Goal: Transaction & Acquisition: Purchase product/service

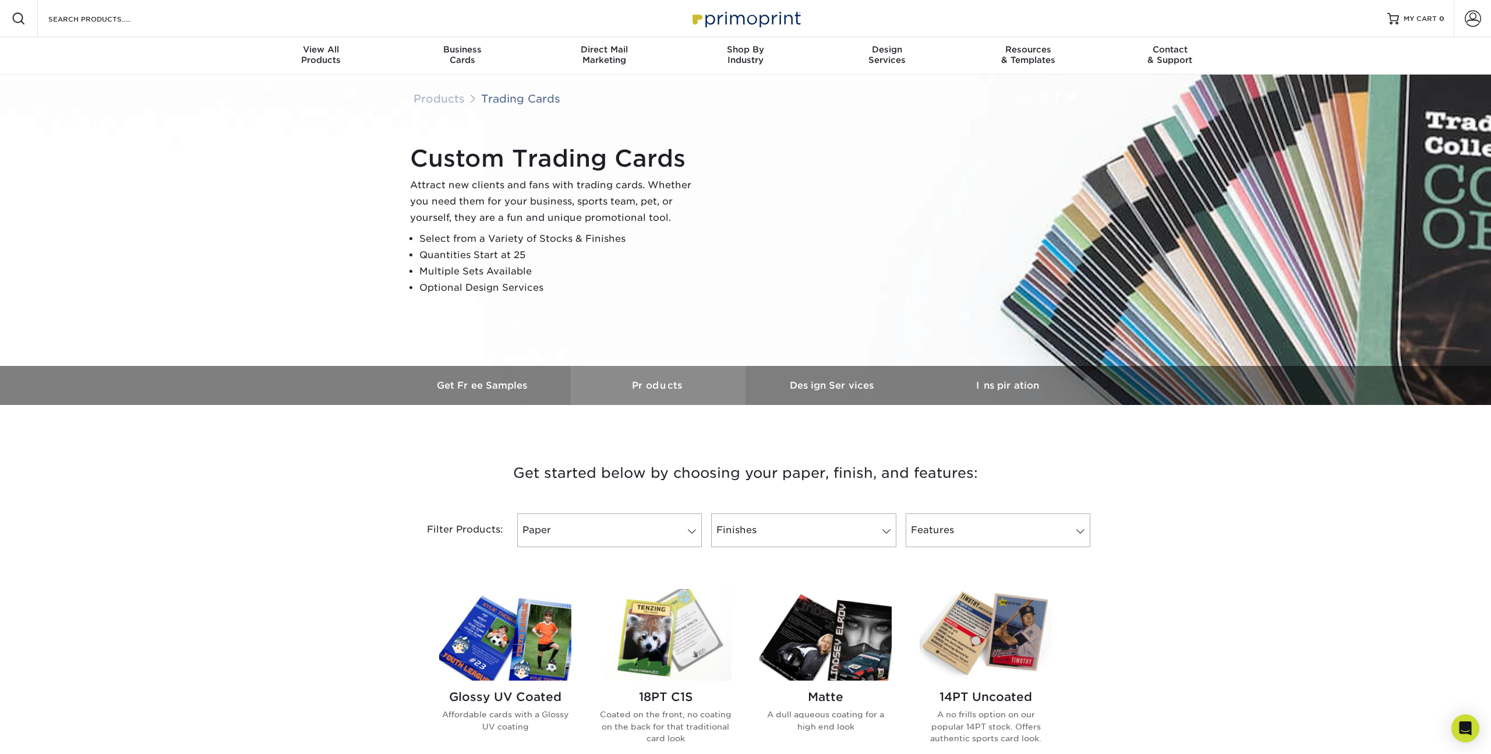
click at [654, 388] on h3 "Products" at bounding box center [658, 385] width 175 height 11
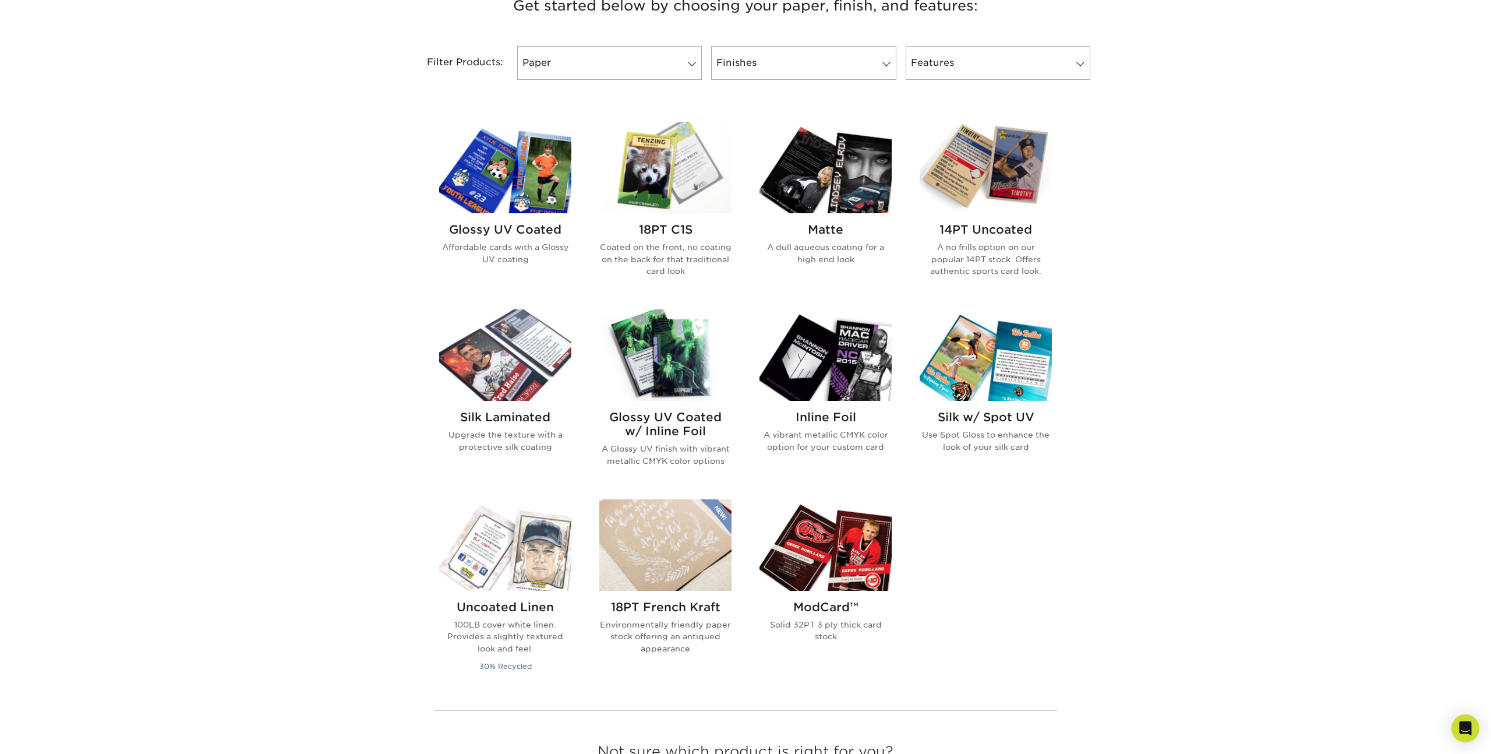
scroll to position [468, 0]
click at [531, 554] on img at bounding box center [505, 544] width 132 height 91
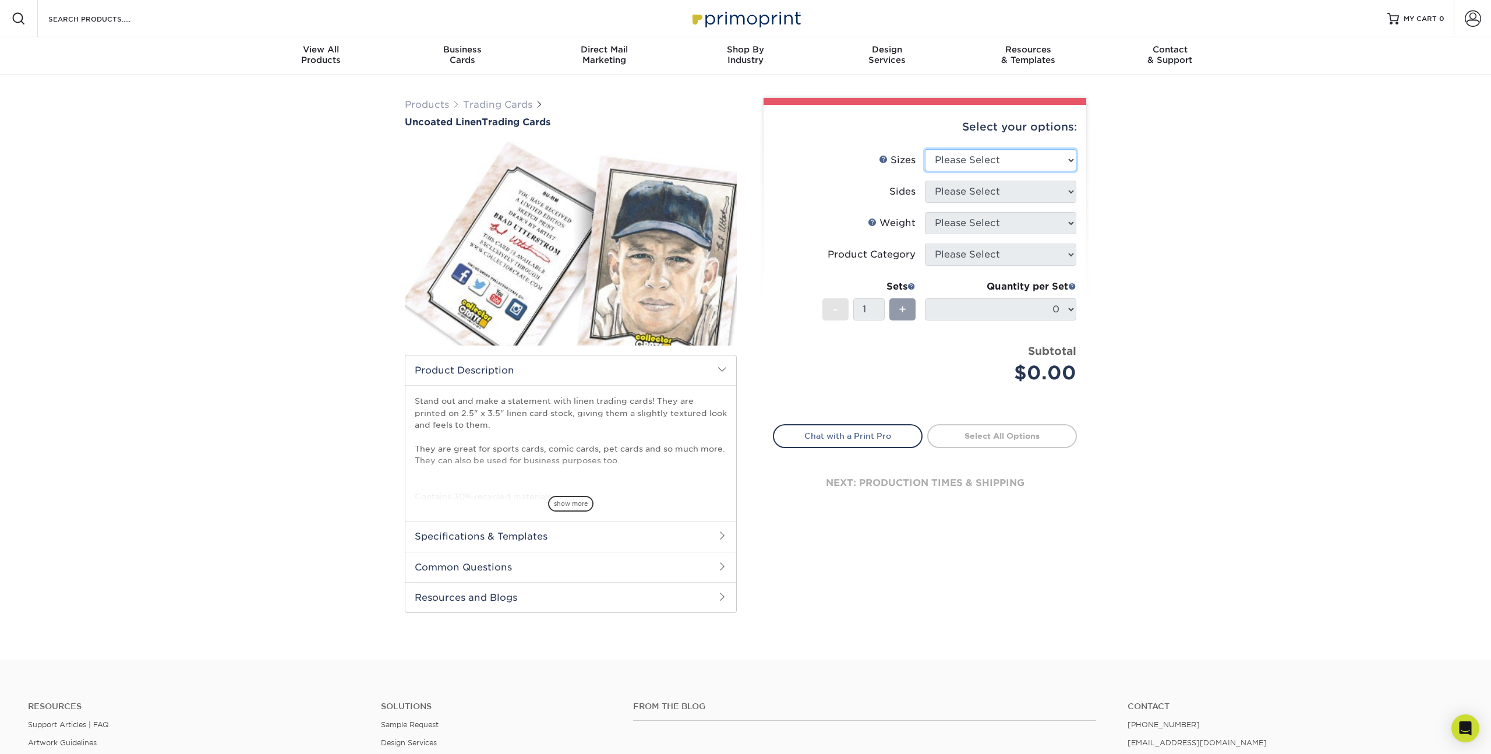
click at [989, 164] on select "Please Select 2.5" x 3.5"" at bounding box center [1000, 160] width 151 height 22
select select "2.50x3.50"
click at [925, 149] on select "Please Select 2.5" x 3.5"" at bounding box center [1000, 160] width 151 height 22
click at [974, 195] on select "Please Select Print Both Sides Print Front Only" at bounding box center [1000, 192] width 151 height 22
select select "13abbda7-1d64-4f25-8bb2-c179b224825d"
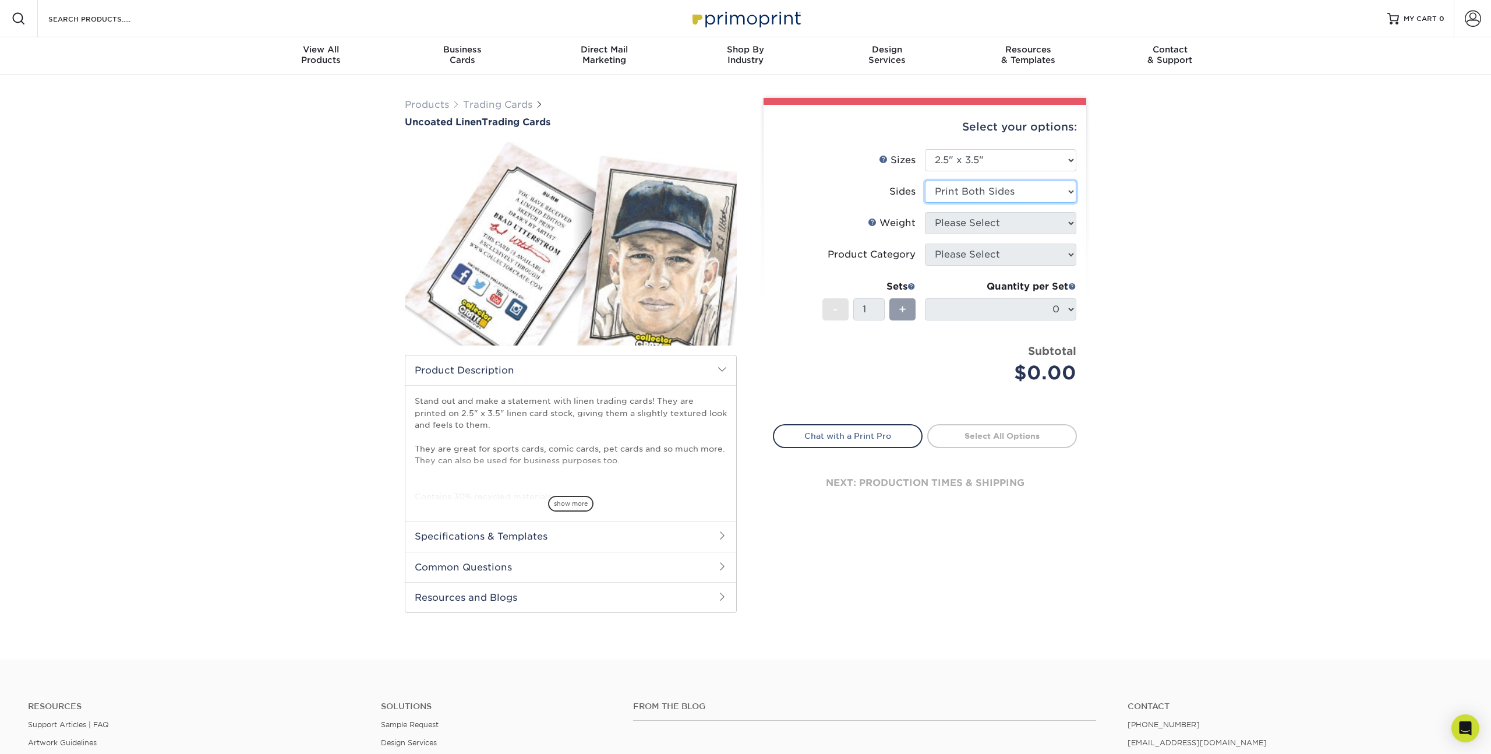
click at [925, 181] on select "Please Select Print Both Sides Print Front Only" at bounding box center [1000, 192] width 151 height 22
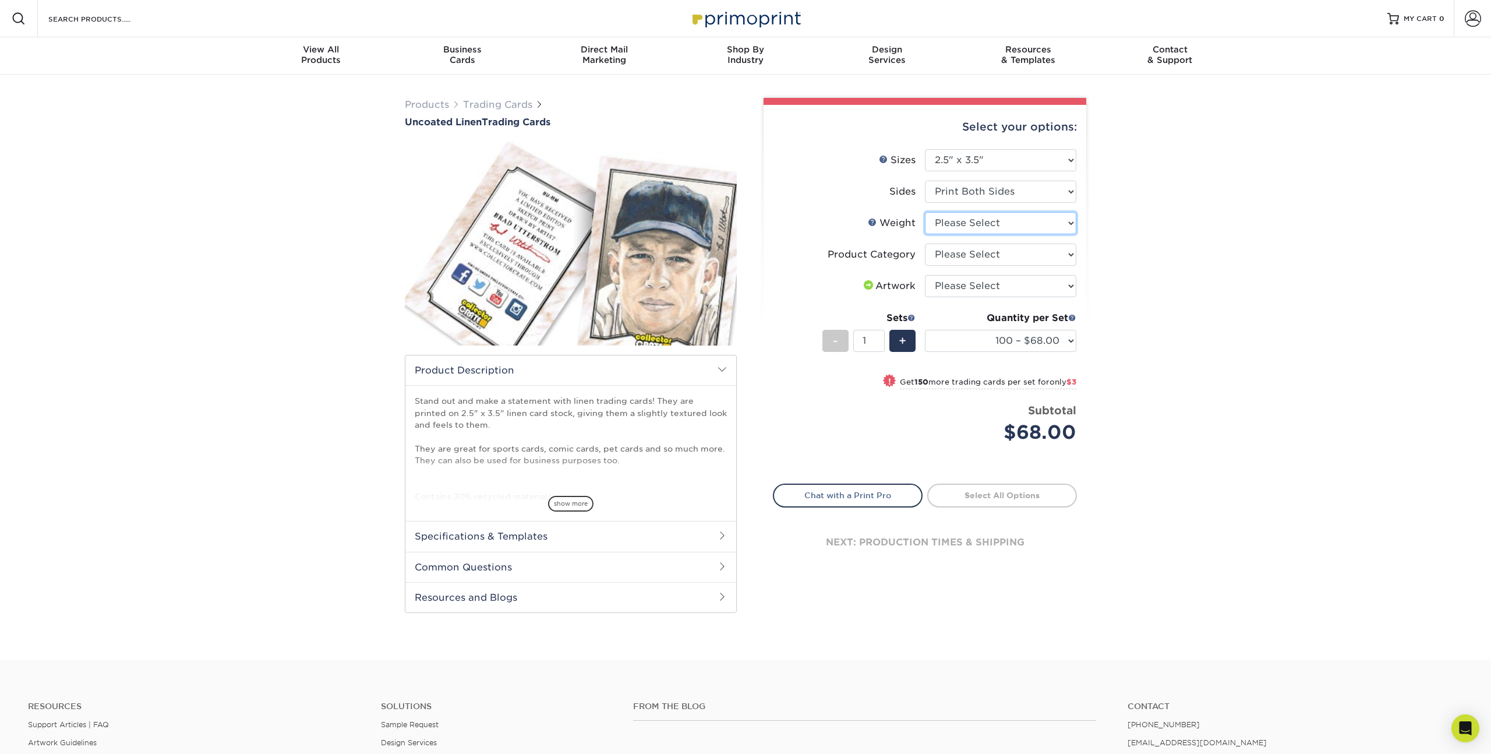
click at [1009, 222] on select "Please Select 100LB" at bounding box center [1000, 223] width 151 height 22
select select "100LB"
click at [925, 212] on select "Please Select 100LB" at bounding box center [1000, 223] width 151 height 22
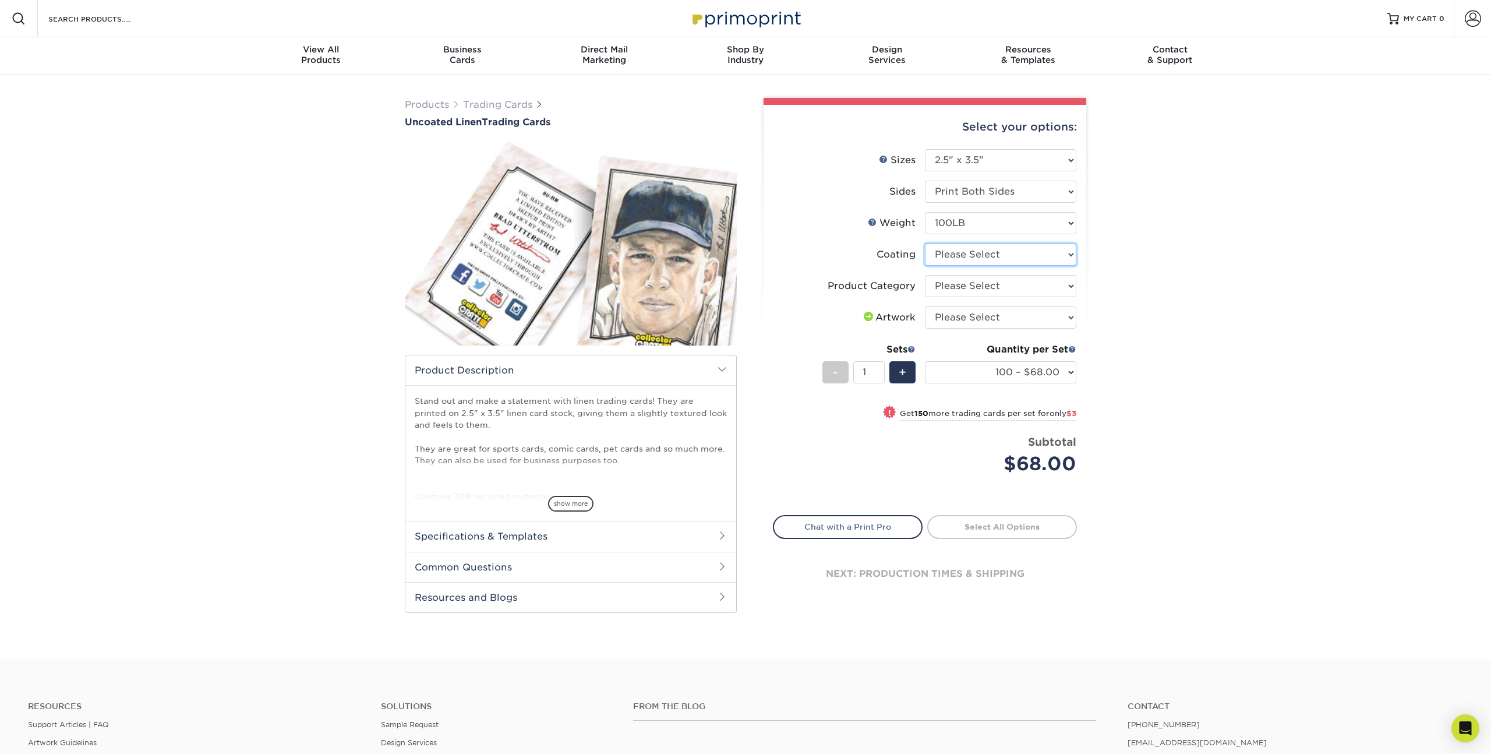
click at [1005, 252] on select at bounding box center [1000, 254] width 151 height 22
click at [925, 243] on select at bounding box center [1000, 254] width 151 height 22
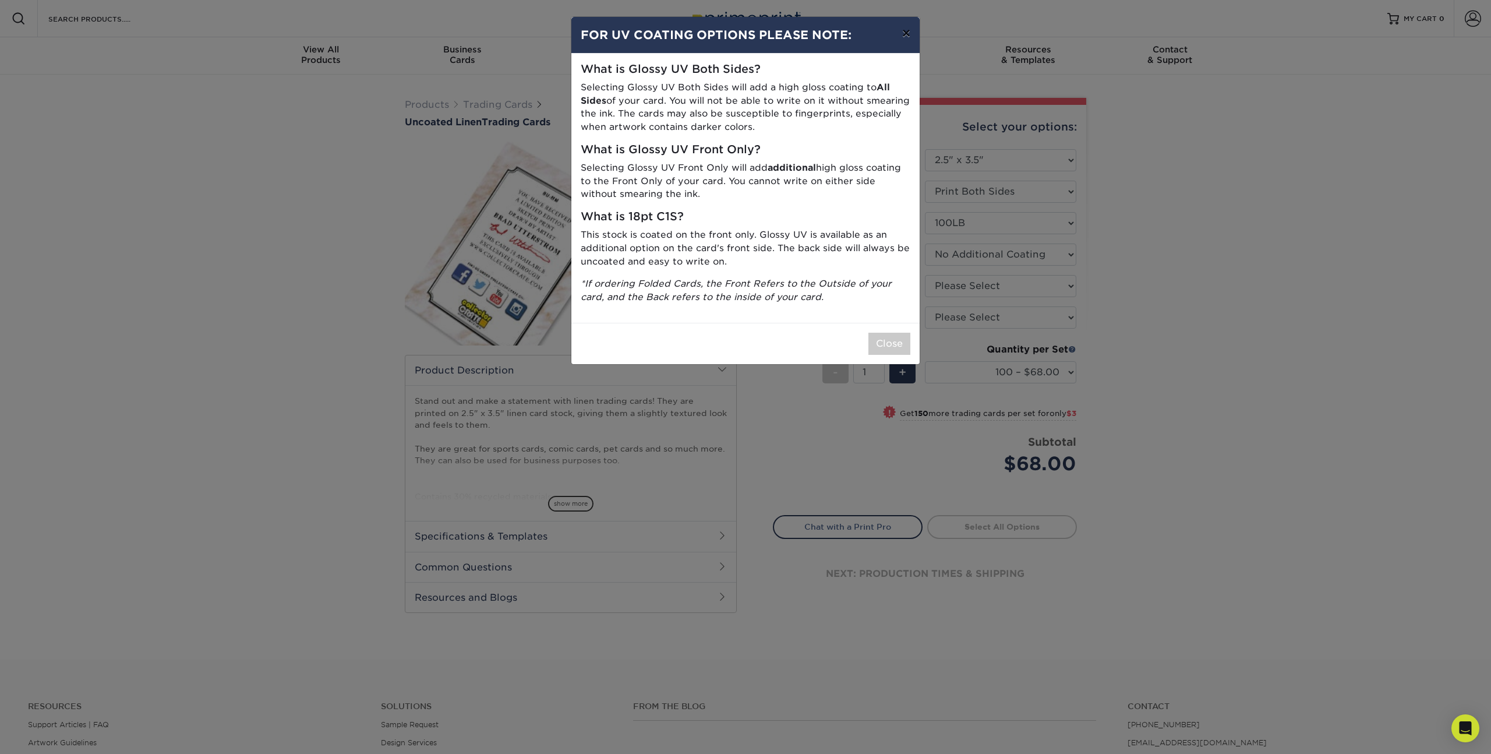
click at [911, 32] on button "×" at bounding box center [906, 33] width 27 height 33
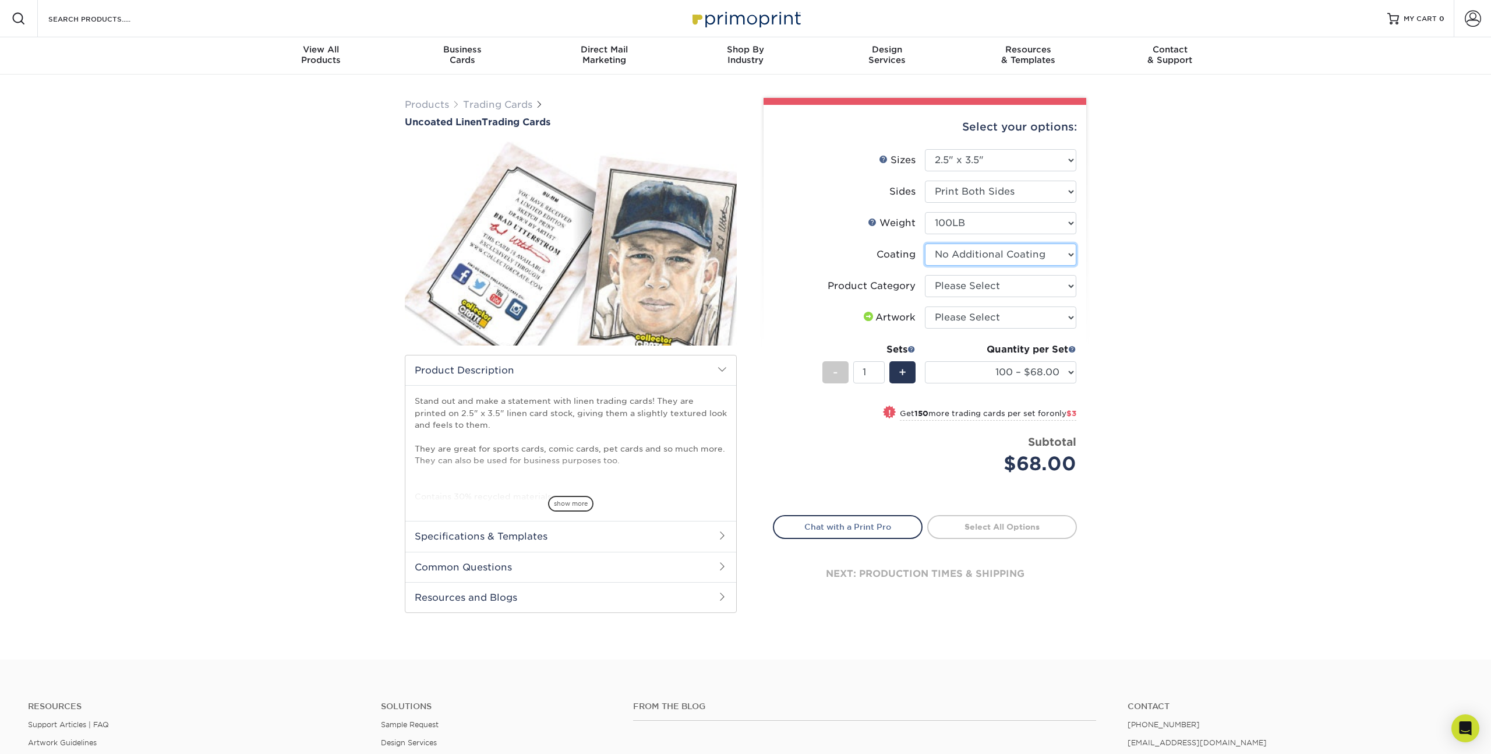
click at [1054, 252] on select at bounding box center [1000, 254] width 151 height 22
select select "-1"
click at [925, 243] on select at bounding box center [1000, 254] width 151 height 22
select select
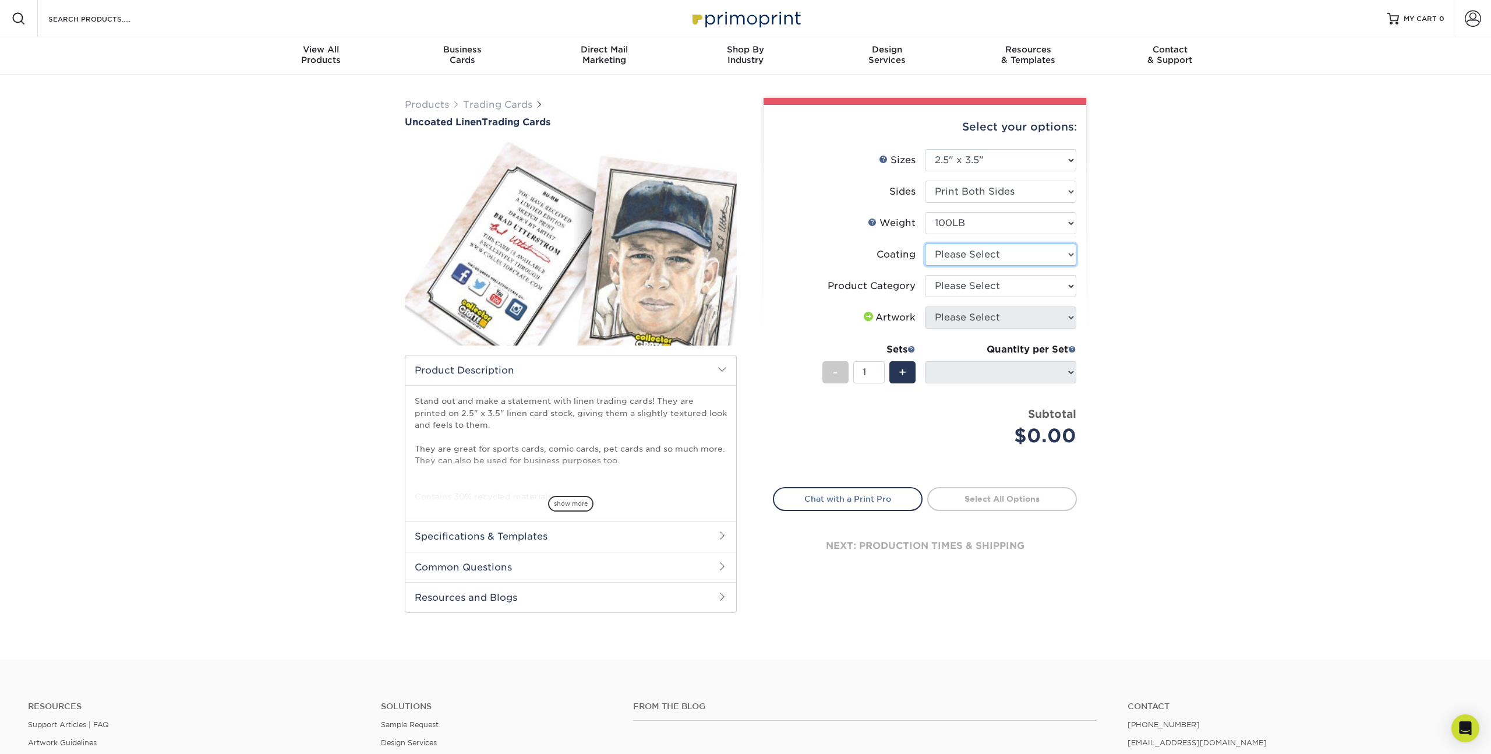
click at [1024, 248] on select at bounding box center [1000, 254] width 151 height 22
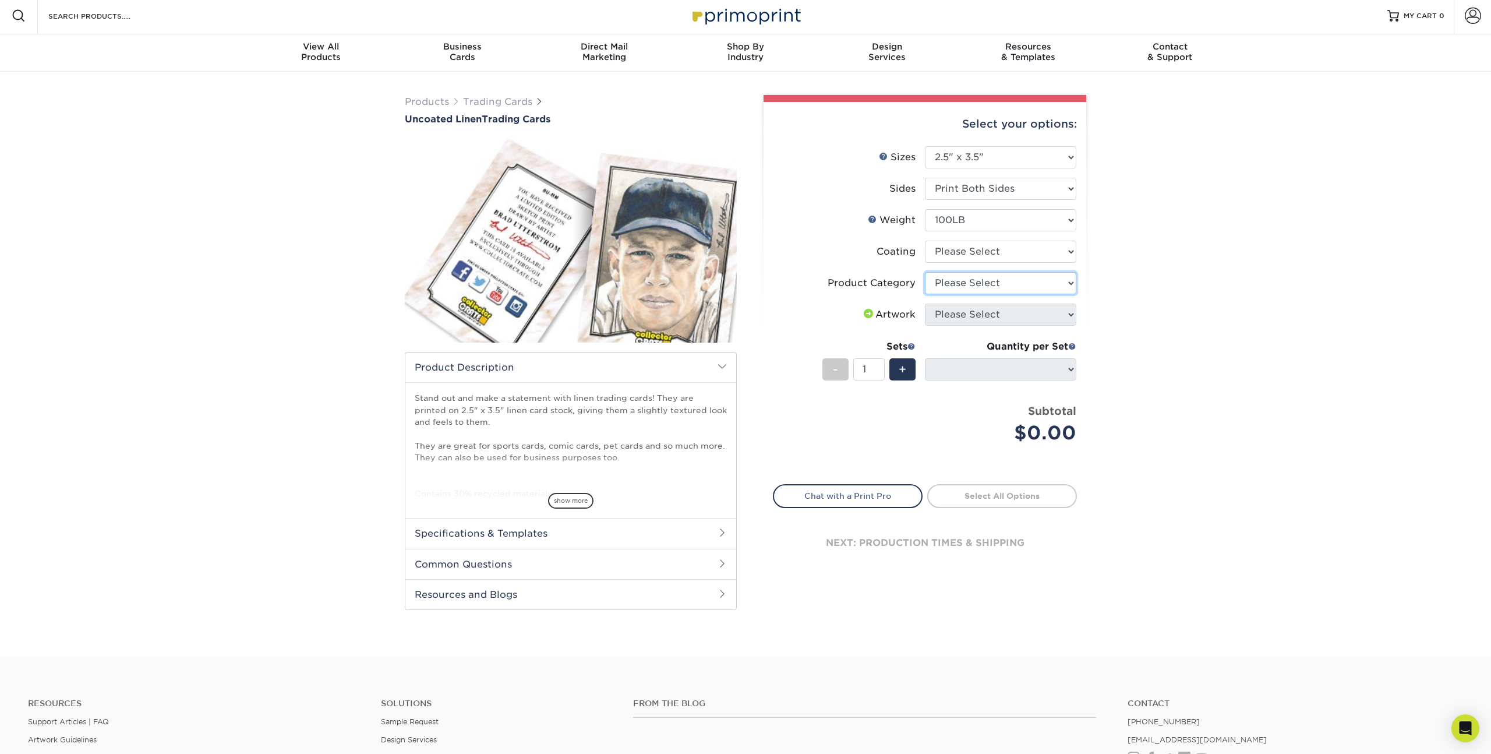
click at [1059, 283] on select "Please Select Trading Cards" at bounding box center [1000, 283] width 151 height 22
select select "c2f9bce9-36c2-409d-b101-c29d9d031e18"
click at [925, 272] on select "Please Select Trading Cards" at bounding box center [1000, 283] width 151 height 22
click at [970, 314] on select "Please Select I will upload files I need a design - $100" at bounding box center [1000, 314] width 151 height 22
select select "upload"
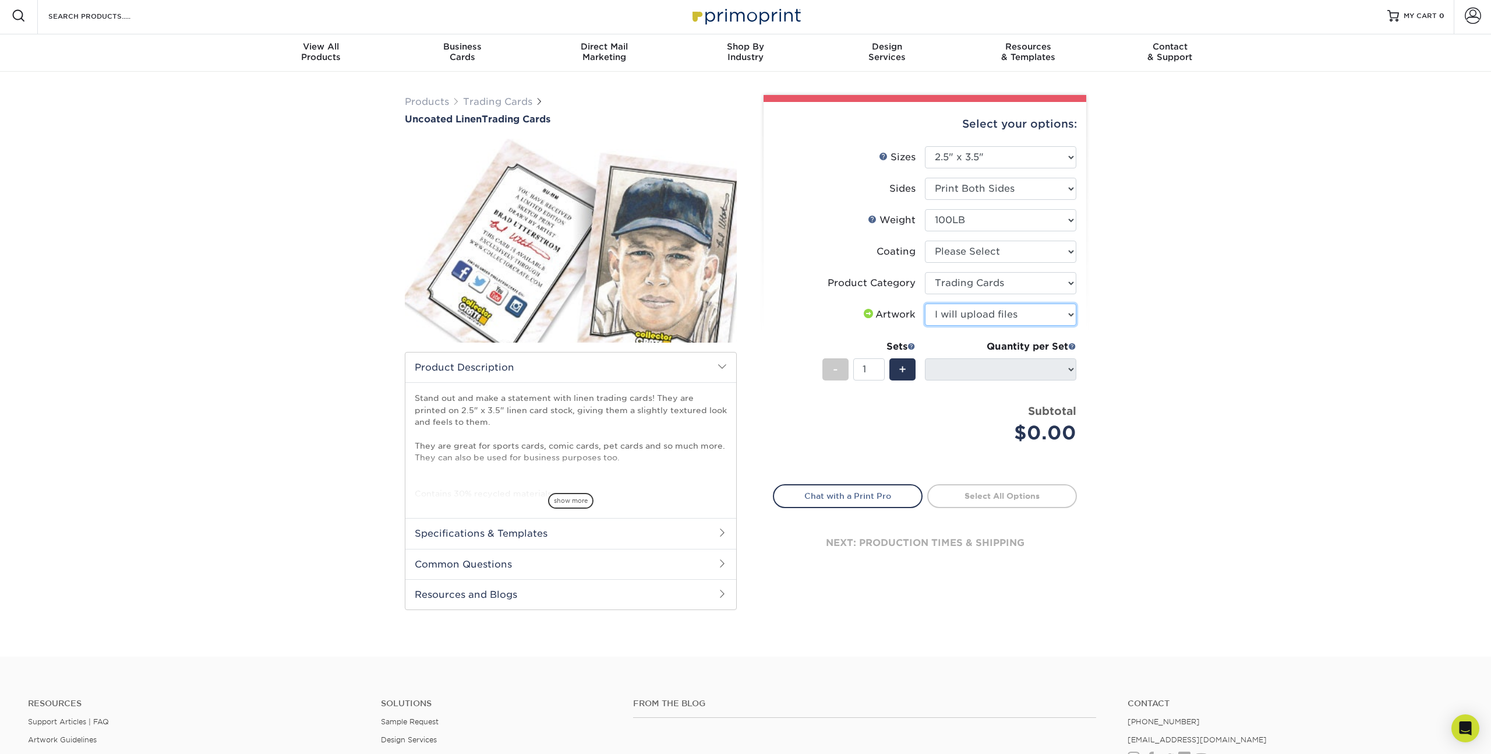
click at [925, 303] on select "Please Select I will upload files I need a design - $100" at bounding box center [1000, 314] width 151 height 22
click at [906, 366] on div "+" at bounding box center [902, 369] width 26 height 22
type input "3"
click at [988, 342] on div "Quantity per Set" at bounding box center [1000, 347] width 151 height 14
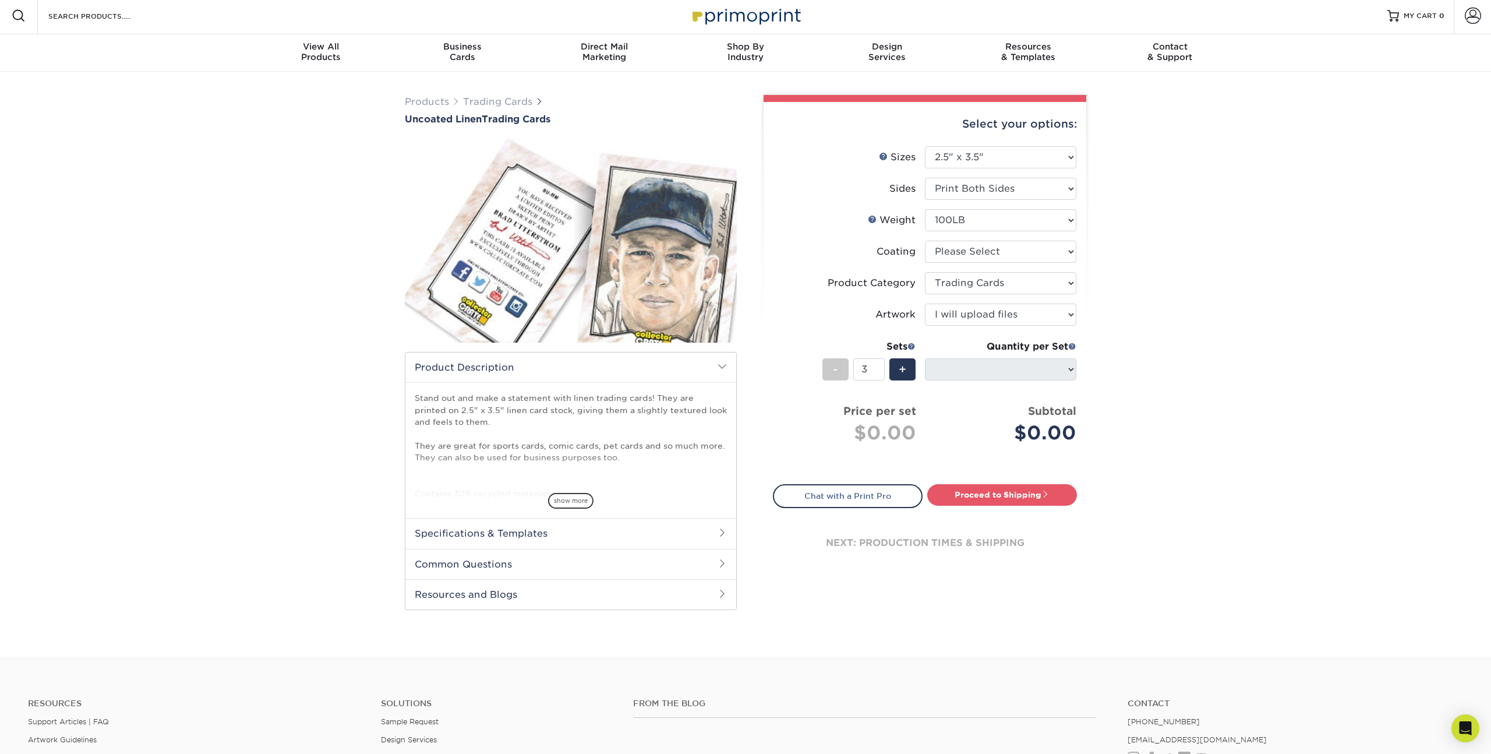
click at [1001, 422] on ul "Sizes Help Sizes Please Select 2.5" x 3.5" Sides Please Select 100LB - 3" at bounding box center [925, 303] width 304 height 315
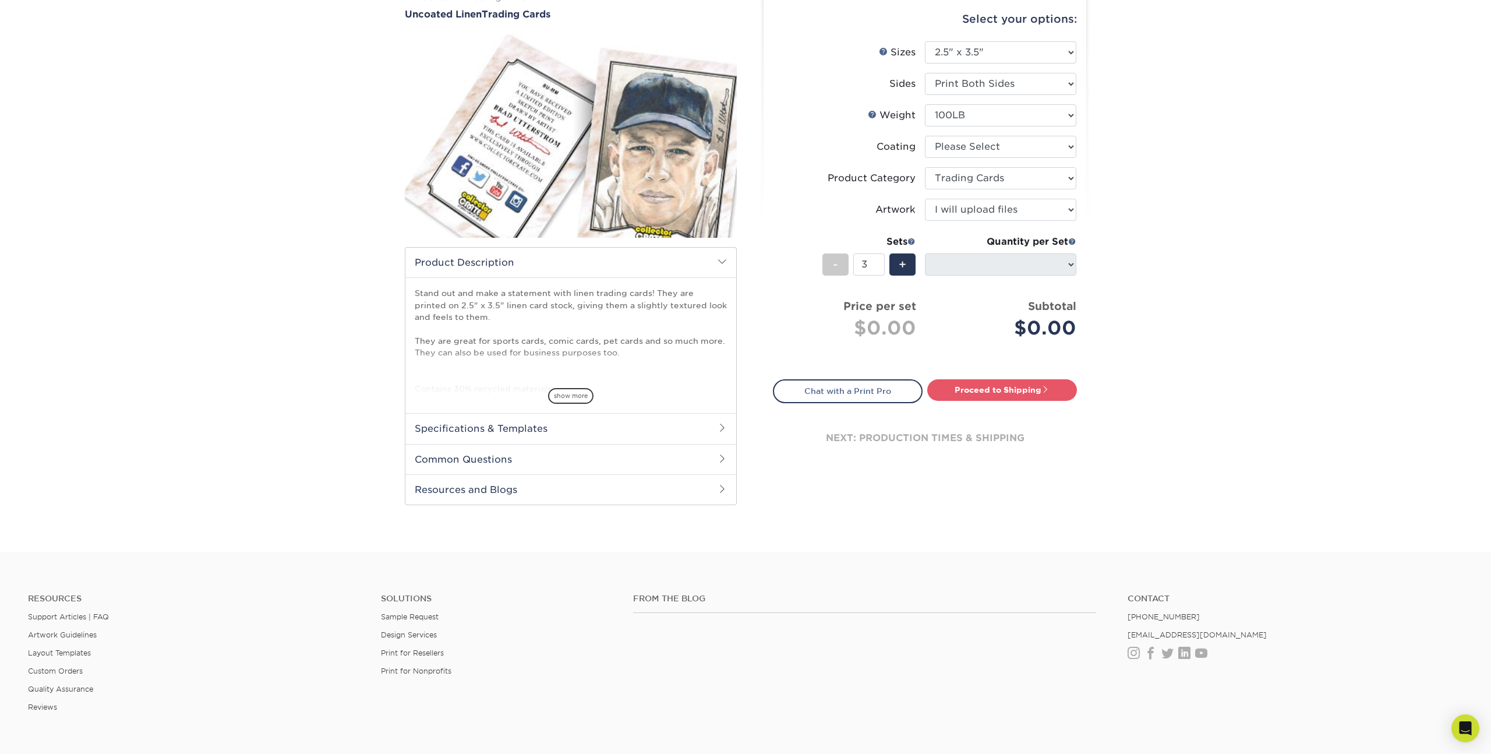
scroll to position [0, 0]
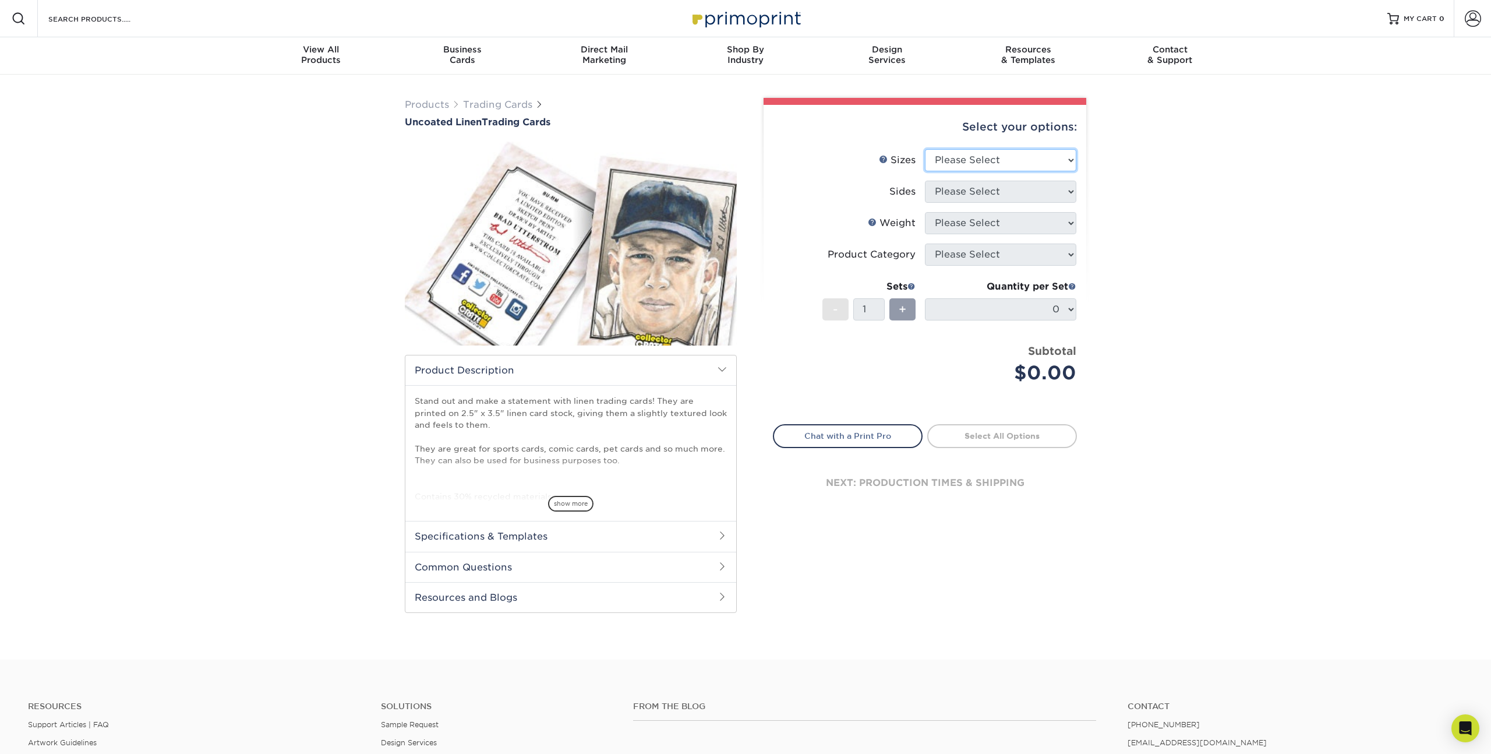
click at [1002, 161] on select "Please Select 2.5" x 3.5"" at bounding box center [1000, 160] width 151 height 22
select select "2.50x3.50"
click at [925, 149] on select "Please Select 2.5" x 3.5"" at bounding box center [1000, 160] width 151 height 22
click at [958, 190] on select "Please Select Print Both Sides Print Front Only" at bounding box center [1000, 192] width 151 height 22
select select "13abbda7-1d64-4f25-8bb2-c179b224825d"
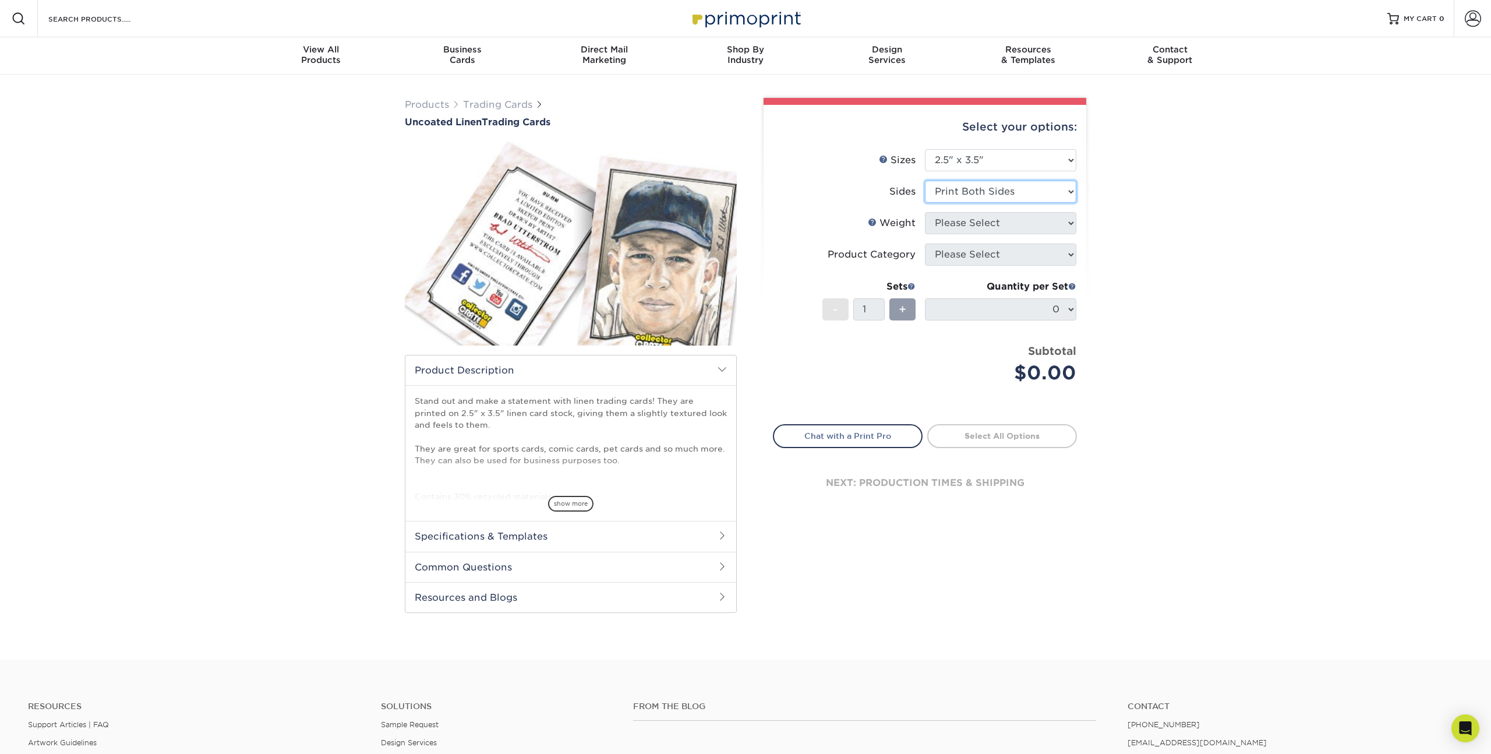
click at [925, 181] on select "Please Select Print Both Sides Print Front Only" at bounding box center [1000, 192] width 151 height 22
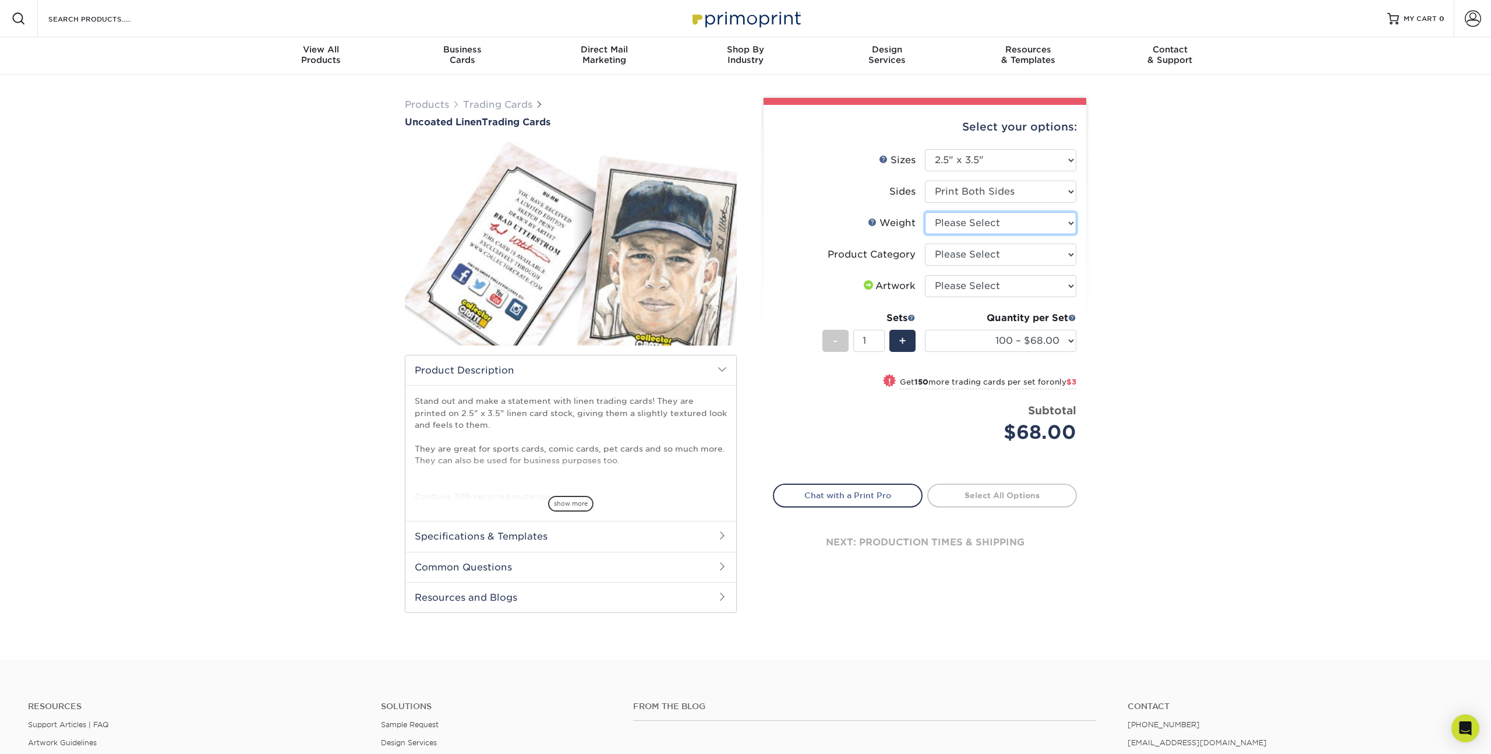
click at [952, 224] on select "Please Select 100LB" at bounding box center [1000, 223] width 151 height 22
select select "100LB"
click at [925, 212] on select "Please Select 100LB" at bounding box center [1000, 223] width 151 height 22
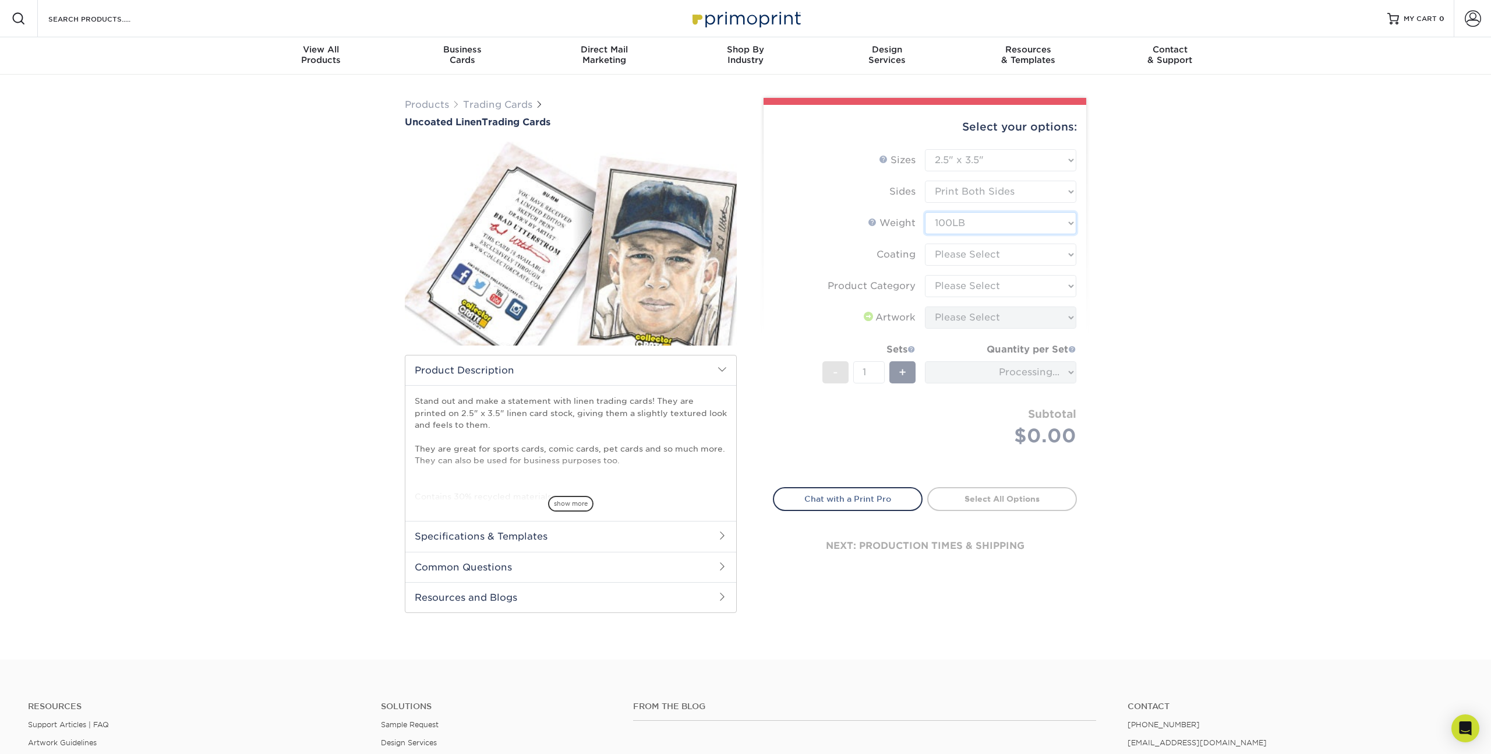
scroll to position [1, 0]
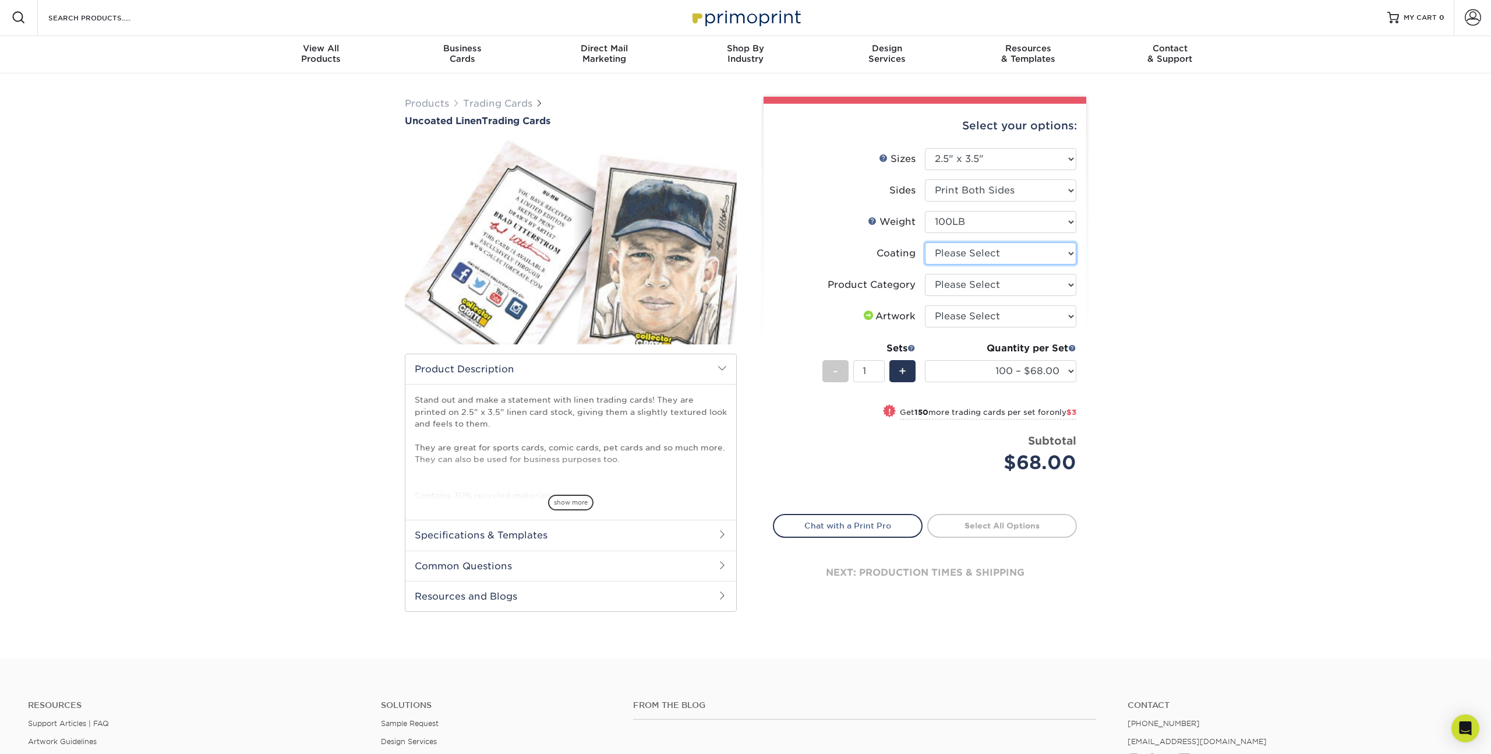
click at [963, 256] on select at bounding box center [1000, 253] width 151 height 22
select select "3e7618de-abca-4bda-9f97-8b9129e913d8"
click at [925, 242] on select at bounding box center [1000, 253] width 151 height 22
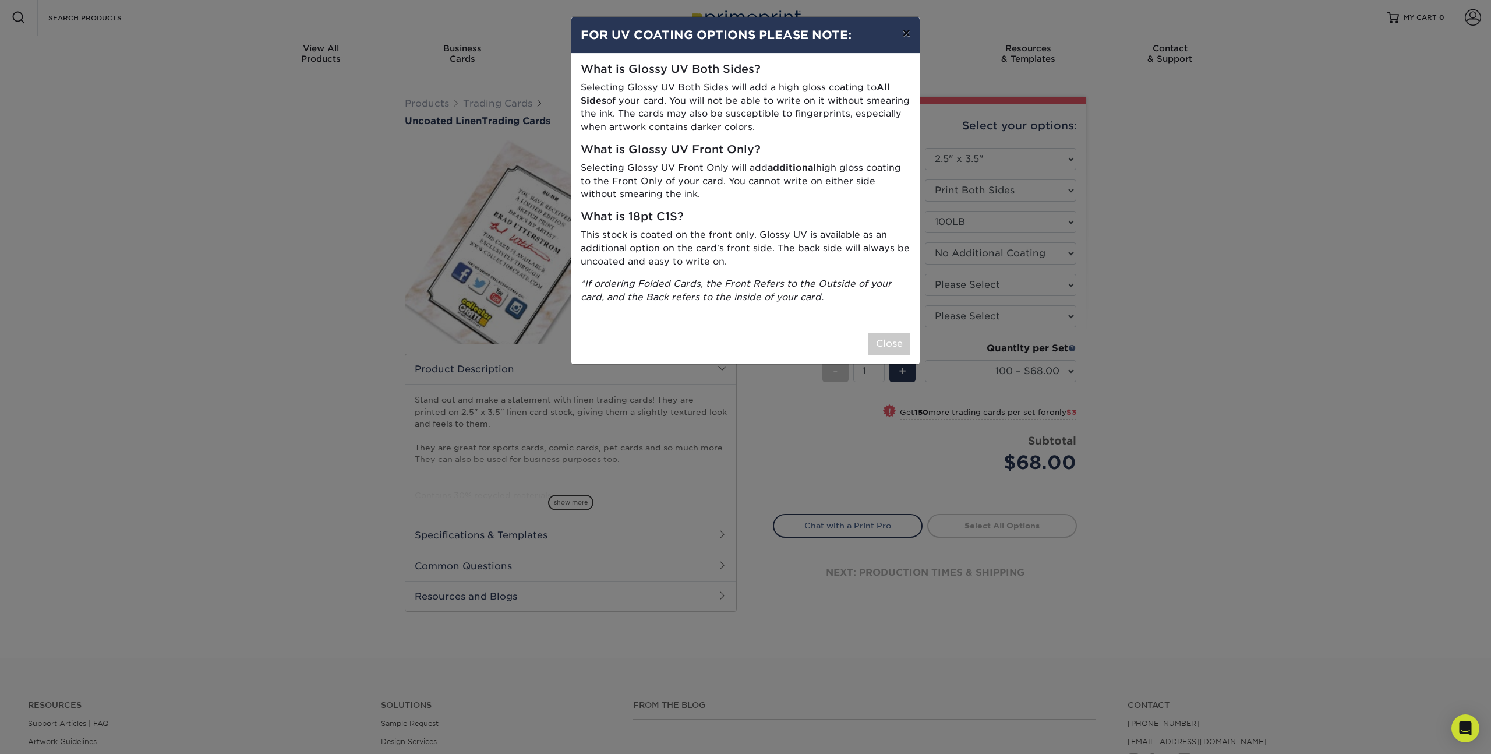
click at [906, 34] on button "×" at bounding box center [906, 33] width 27 height 33
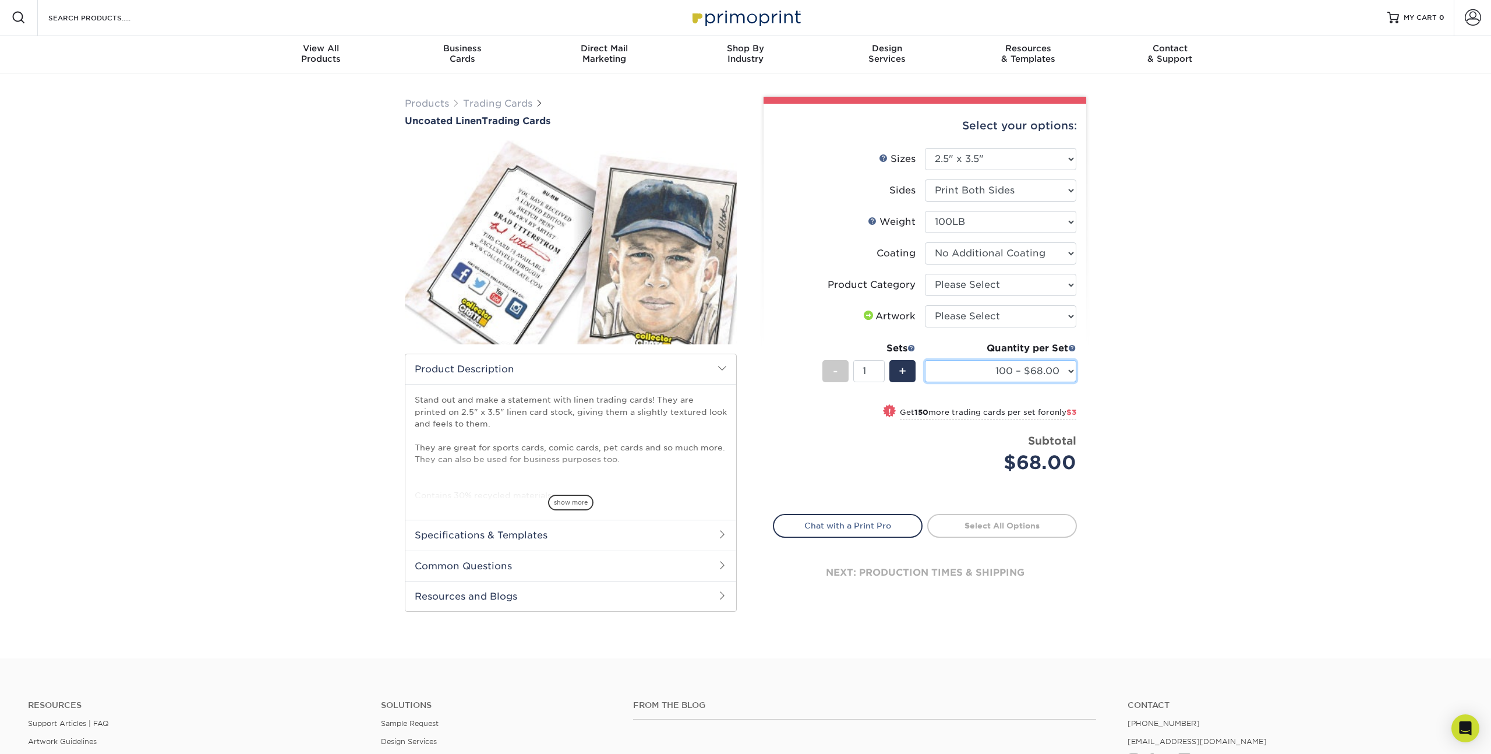
click at [1060, 369] on select "100 – $68.00 250 – $71.00 500 – $78.00 1000 – $74.00 2500 – $118.00 5000 – $195…" at bounding box center [1000, 371] width 151 height 22
click at [1042, 321] on select "Please Select I will upload files I need a design - $100" at bounding box center [1000, 317] width 151 height 22
select select "upload"
click at [925, 306] on select "Please Select I will upload files I need a design - $100" at bounding box center [1000, 317] width 151 height 22
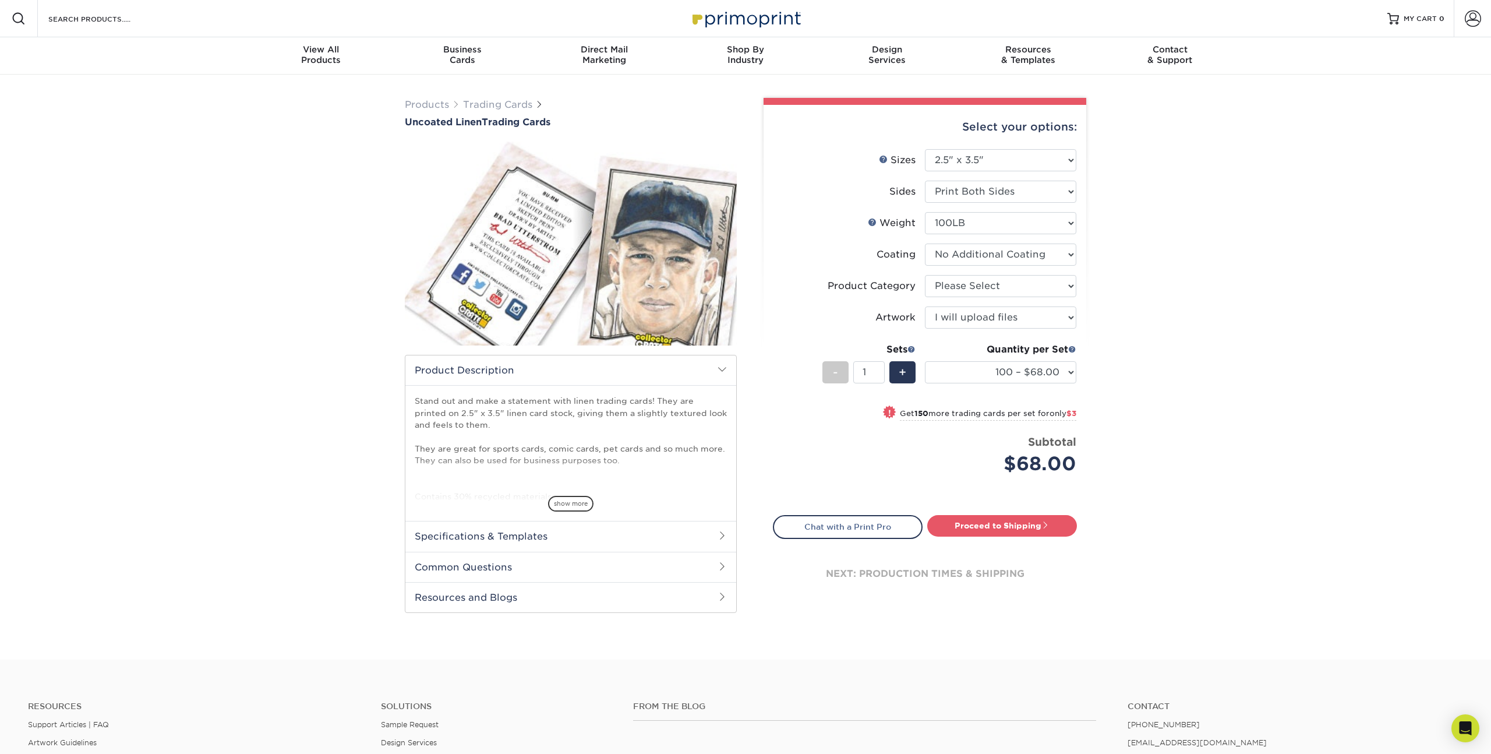
click at [1174, 348] on div "Products Trading Cards Uncoated Linen Trading Cards show more Templates" at bounding box center [745, 367] width 1491 height 585
click at [1055, 369] on select "100 – $68.00 250 – $71.00 500 – $78.00 1000 – $74.00 2500 – $118.00 5000 – $195…" at bounding box center [1000, 372] width 151 height 22
click at [925, 361] on select "100 – $68.00 250 – $71.00 500 – $78.00 1000 – $74.00 2500 – $118.00 5000 – $195…" at bounding box center [1000, 372] width 151 height 22
click at [1126, 388] on div "Products Trading Cards Uncoated Linen Trading Cards show more Templates" at bounding box center [745, 367] width 1491 height 585
click at [1014, 363] on select "100 – $68.00 250 – $71.00 500 – $78.00 1000 – $74.00 2500 – $118.00 5000 – $195…" at bounding box center [1000, 372] width 151 height 22
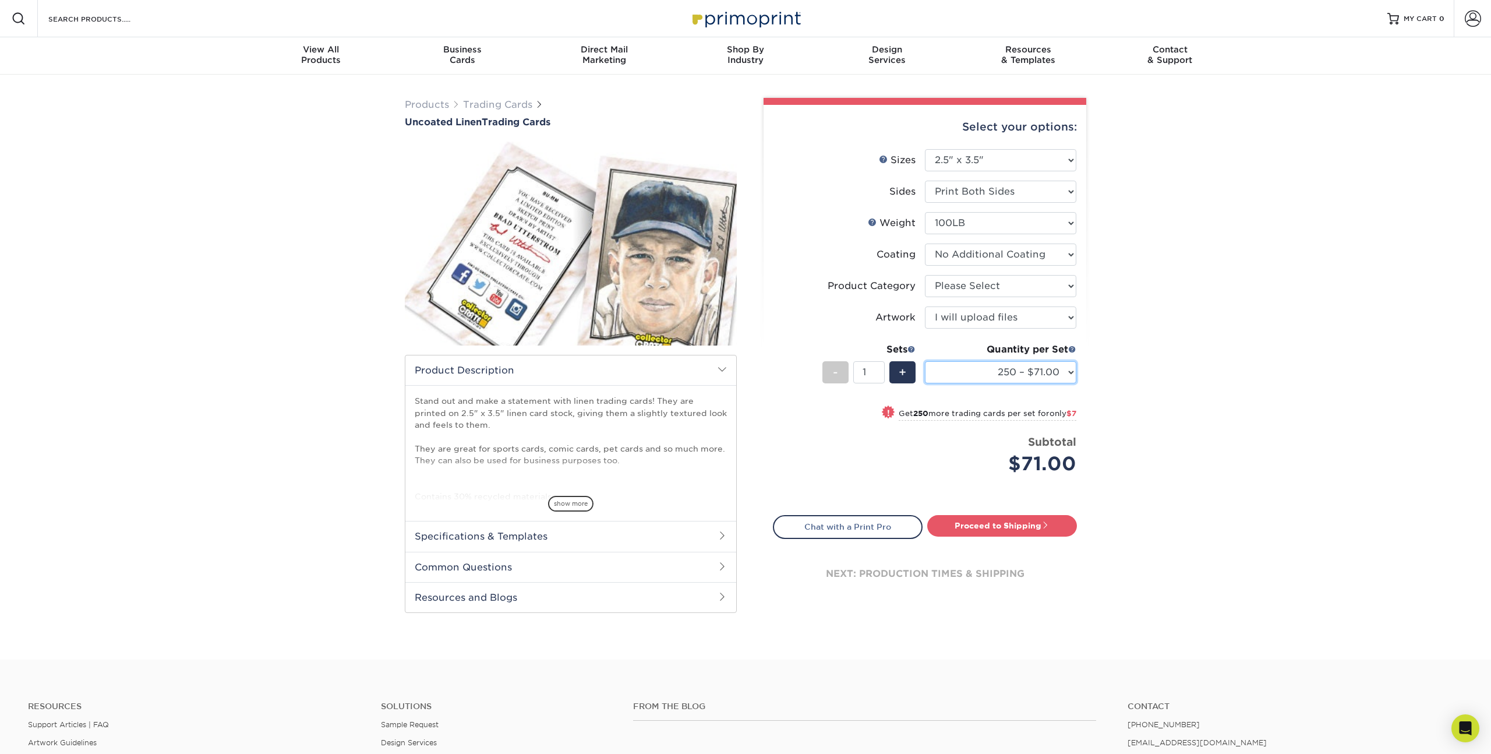
select select "500 – $78.00"
click at [925, 361] on select "100 – $68.00 250 – $71.00 500 – $78.00 1000 – $74.00 2500 – $118.00 5000 – $195…" at bounding box center [1000, 372] width 151 height 22
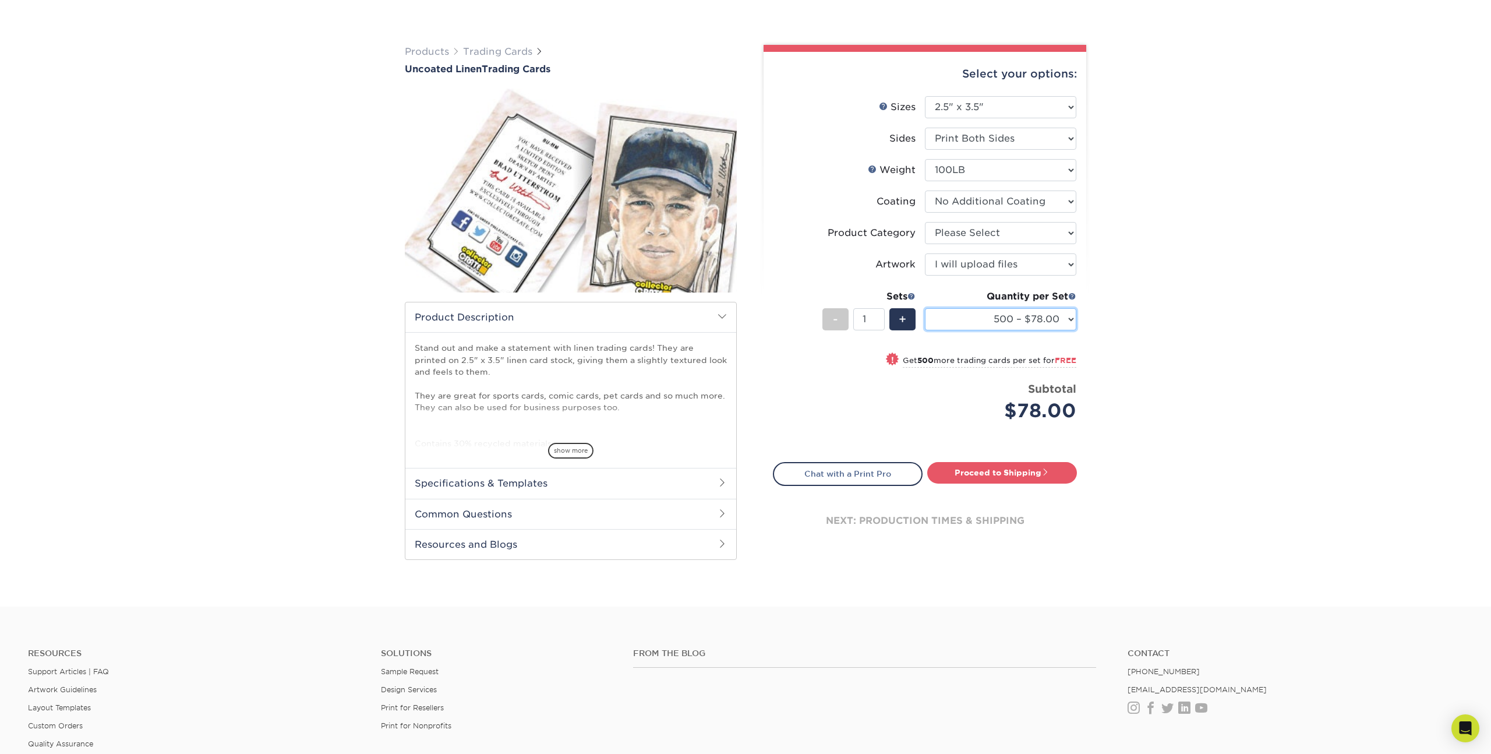
scroll to position [87, 0]
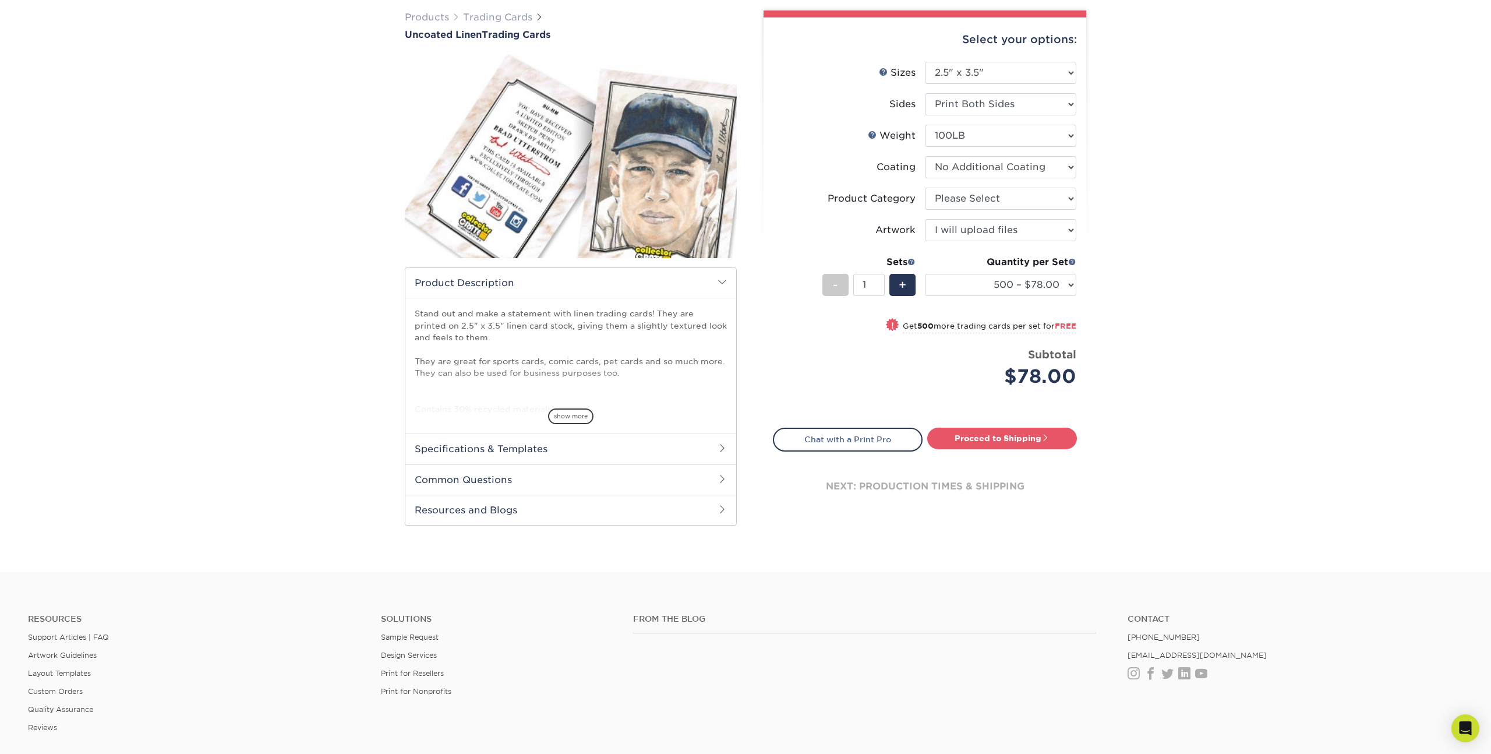
click at [386, 108] on div "Products Trading Cards Uncoated Linen Trading Cards show more Templates" at bounding box center [745, 279] width 1491 height 585
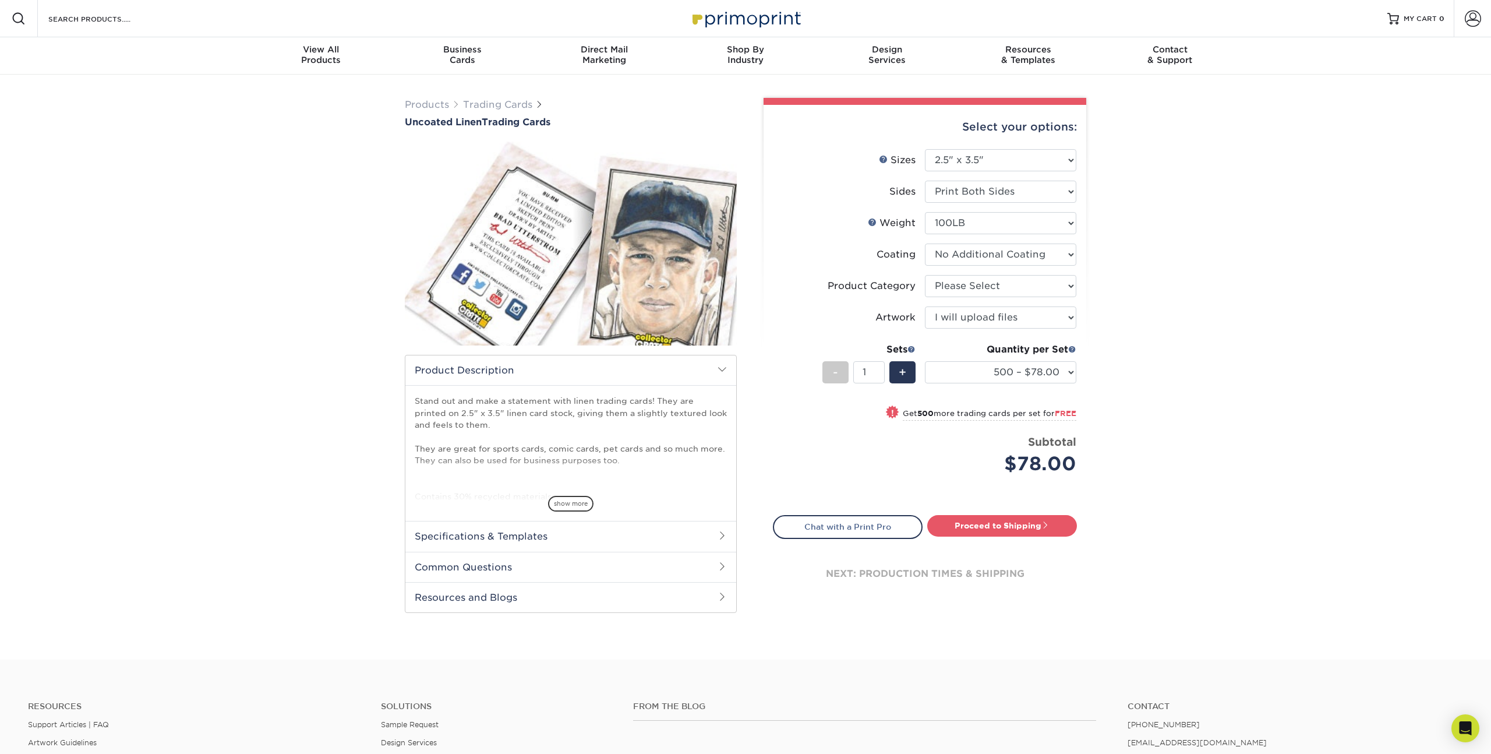
click at [1146, 162] on div "Products Trading Cards Uncoated Linen Trading Cards show more Templates" at bounding box center [745, 367] width 1491 height 585
